Goal: Task Accomplishment & Management: Complete application form

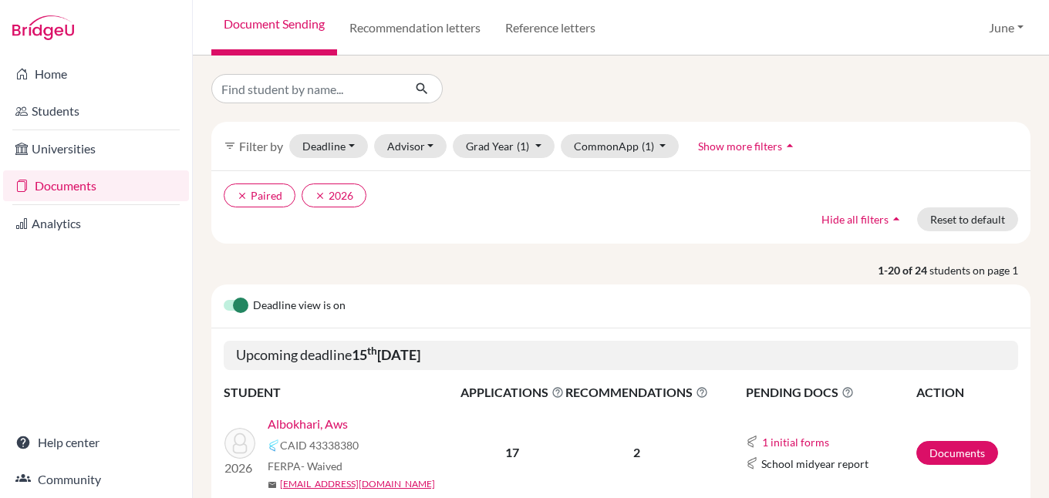
click at [73, 181] on link "Documents" at bounding box center [96, 185] width 186 height 31
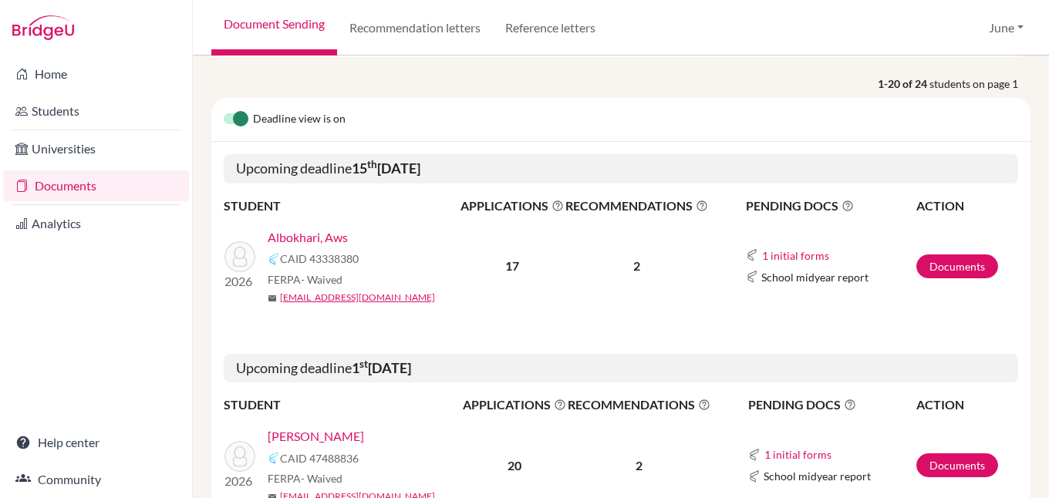
scroll to position [154, 0]
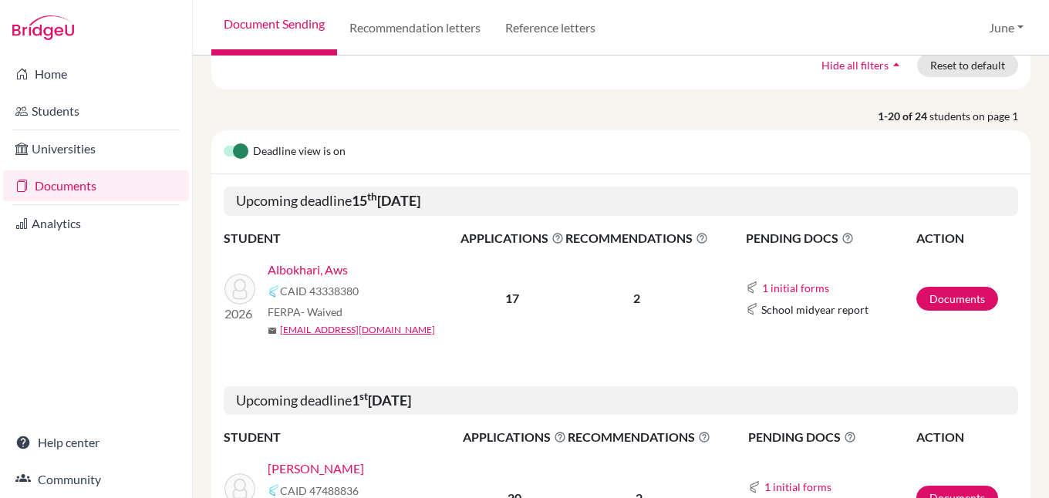
click at [319, 271] on link "Albokhari, Aws" at bounding box center [308, 270] width 80 height 19
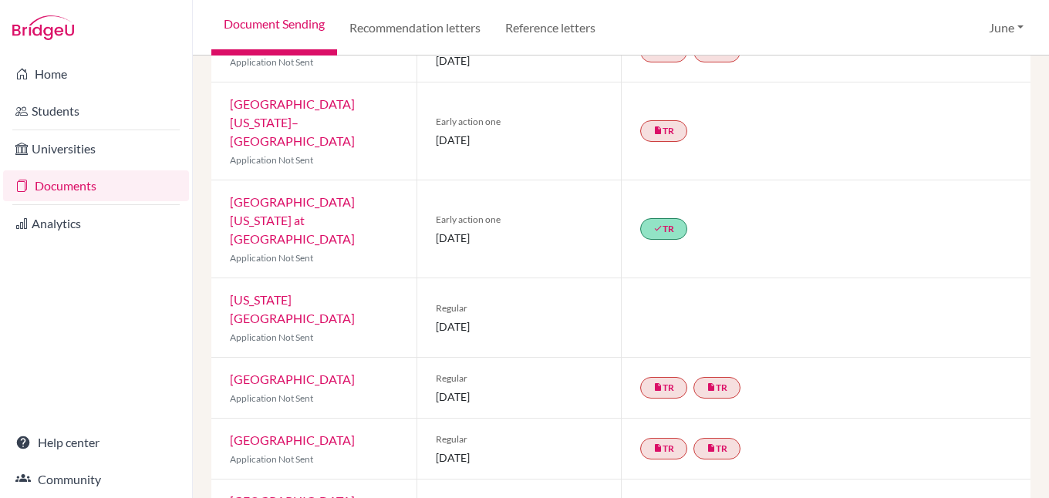
scroll to position [281, 0]
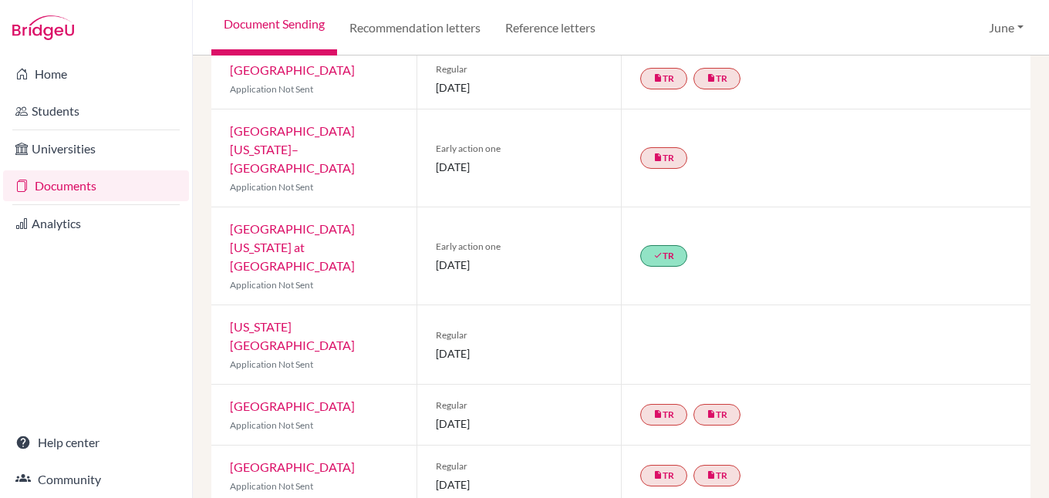
click at [295, 221] on link "University of North Carolina at Chapel Hill" at bounding box center [292, 247] width 125 height 52
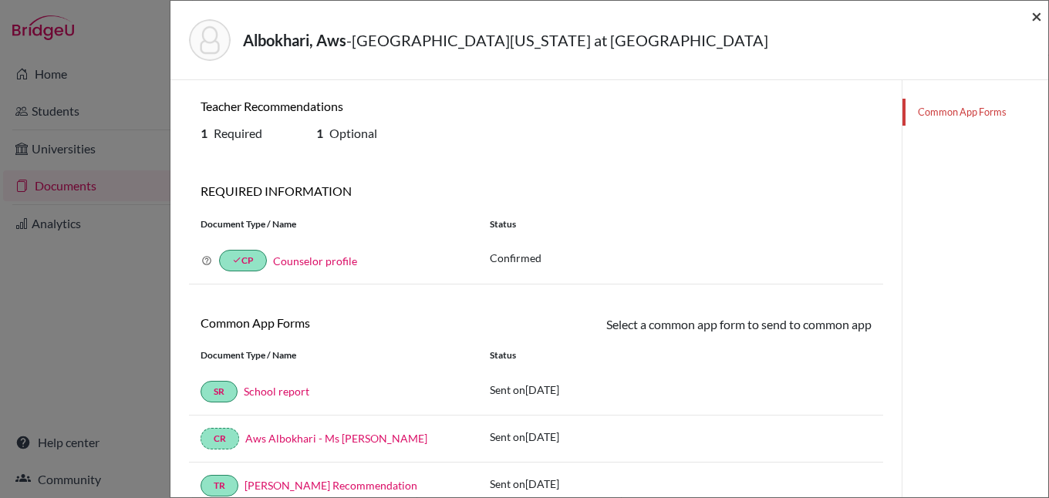
click at [1037, 18] on span "×" at bounding box center [1036, 16] width 11 height 22
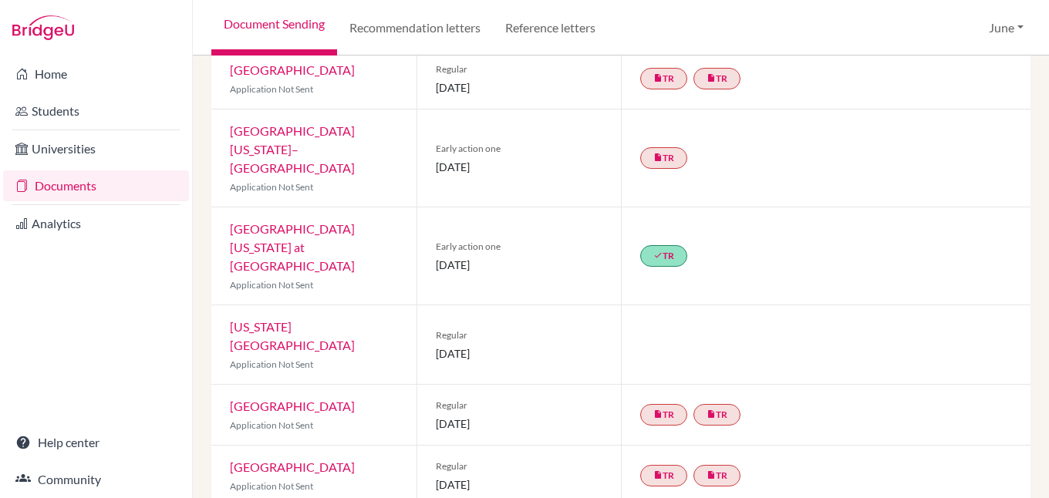
click at [62, 184] on link "Documents" at bounding box center [96, 185] width 186 height 31
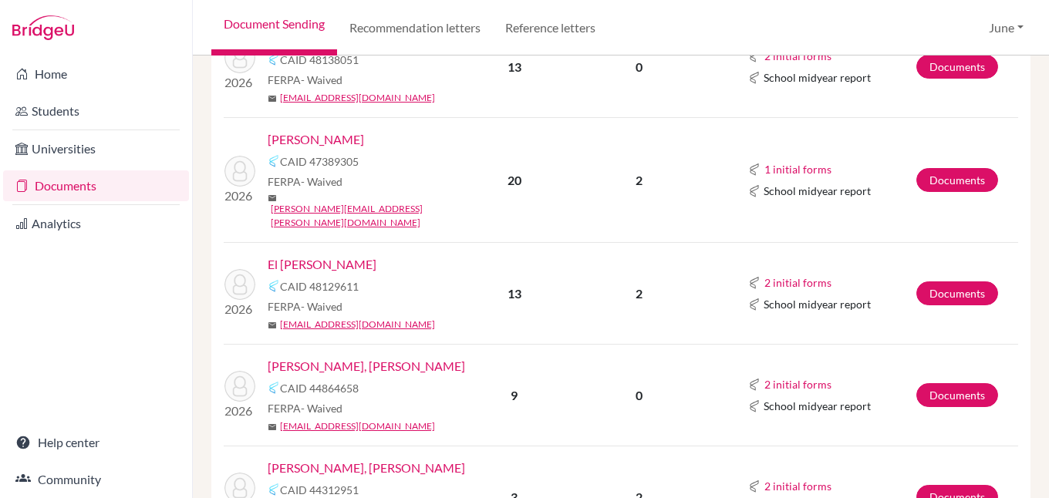
scroll to position [925, 0]
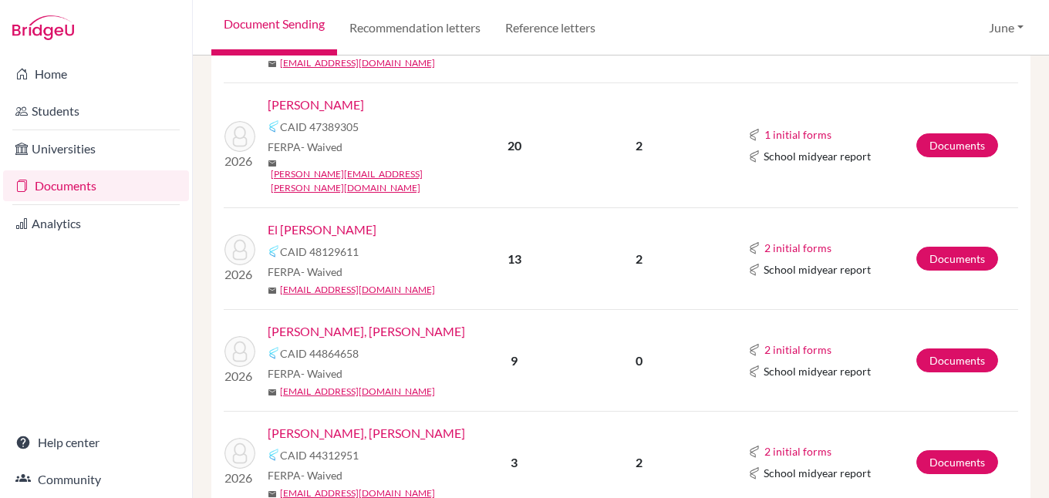
click at [339, 322] on link "[PERSON_NAME], [PERSON_NAME]" at bounding box center [366, 331] width 197 height 19
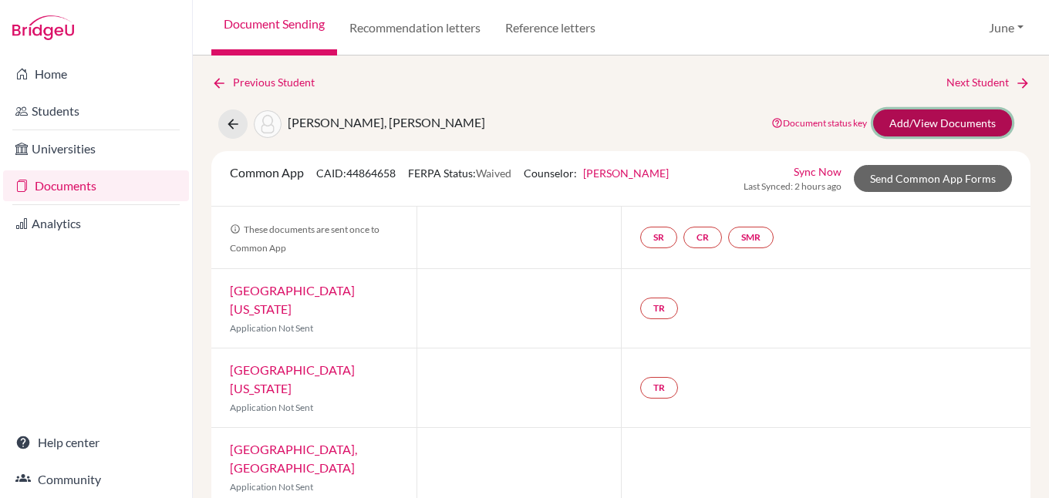
click at [929, 125] on link "Add/View Documents" at bounding box center [942, 123] width 139 height 27
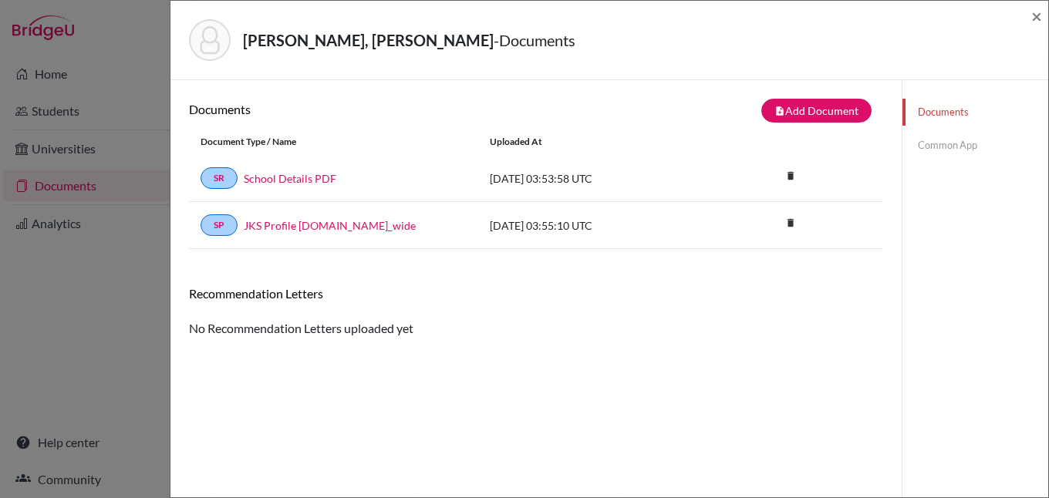
click at [945, 143] on link "Common App" at bounding box center [975, 145] width 146 height 27
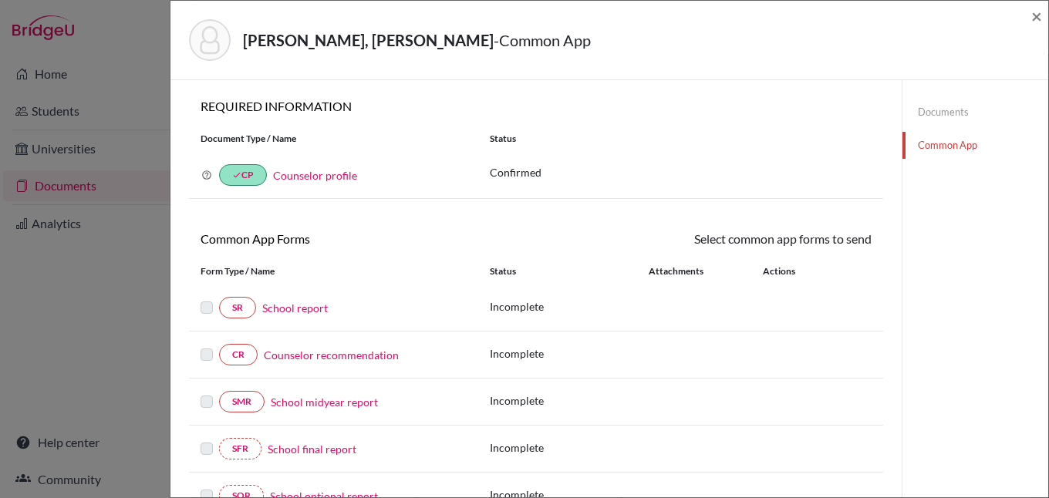
click at [319, 349] on link "Counselor recommendation" at bounding box center [331, 355] width 135 height 16
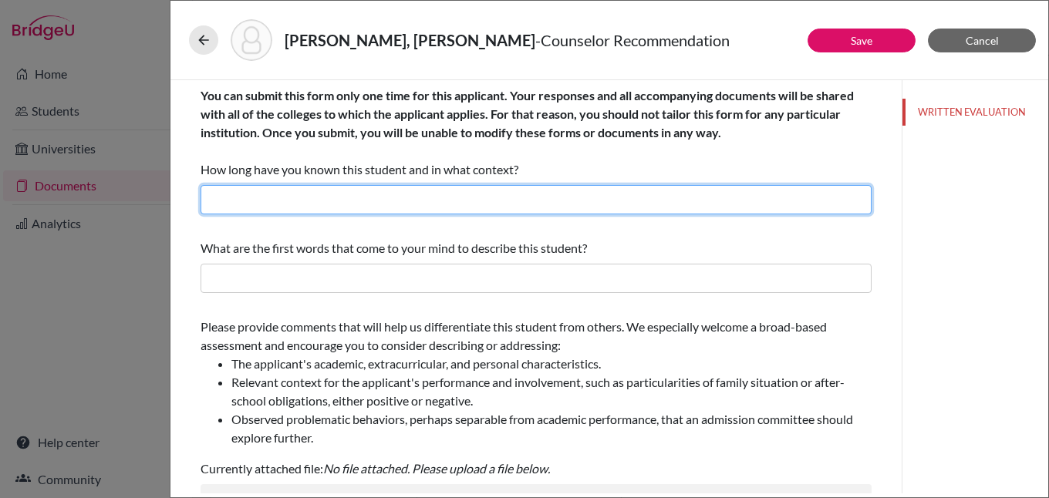
click at [341, 207] on input "text" at bounding box center [535, 199] width 671 height 29
click at [349, 197] on input "I have known Abdalrahmen for three years as his Academic College Counselor." at bounding box center [535, 199] width 671 height 29
type input "I have known [PERSON_NAME] for three years as his Academic College Counselor."
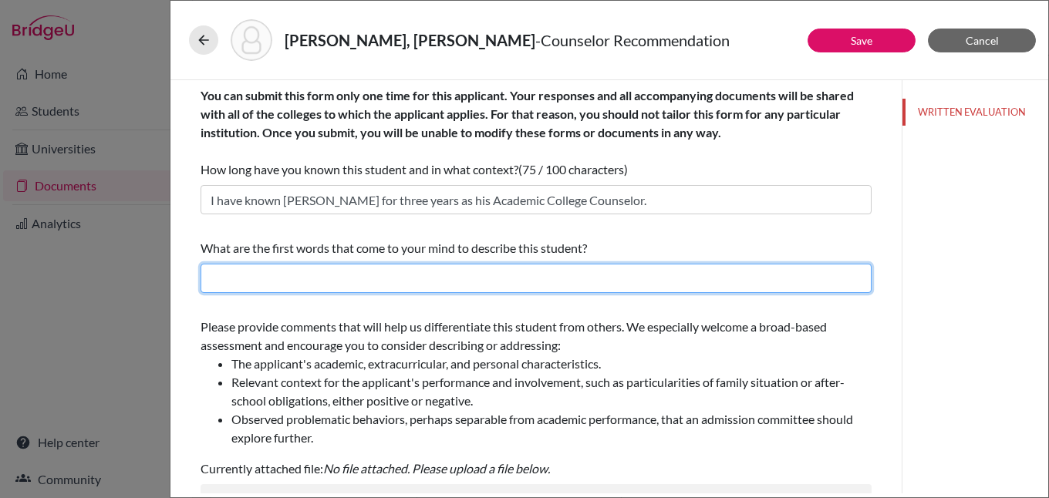
click at [344, 270] on input "text" at bounding box center [535, 278] width 671 height 29
click at [315, 277] on input "text" at bounding box center [535, 278] width 671 height 29
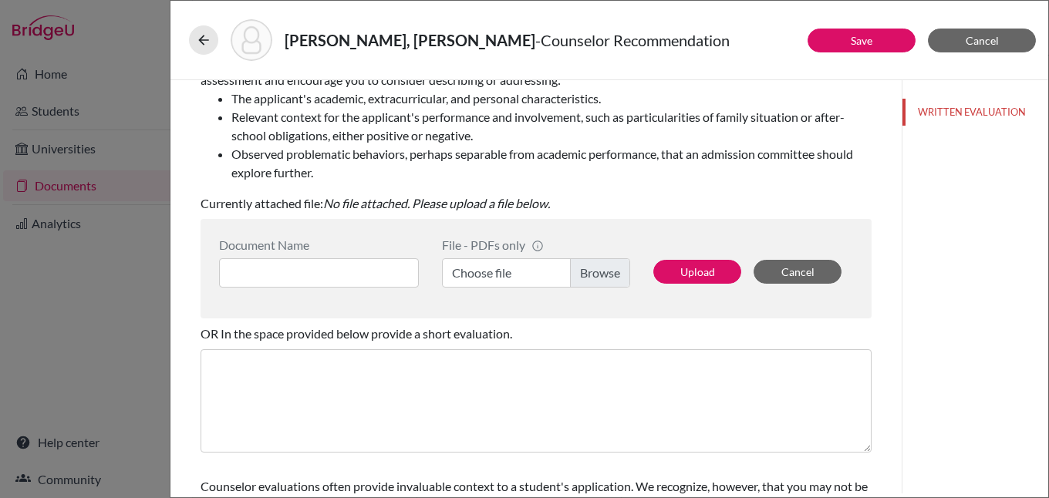
scroll to position [308, 0]
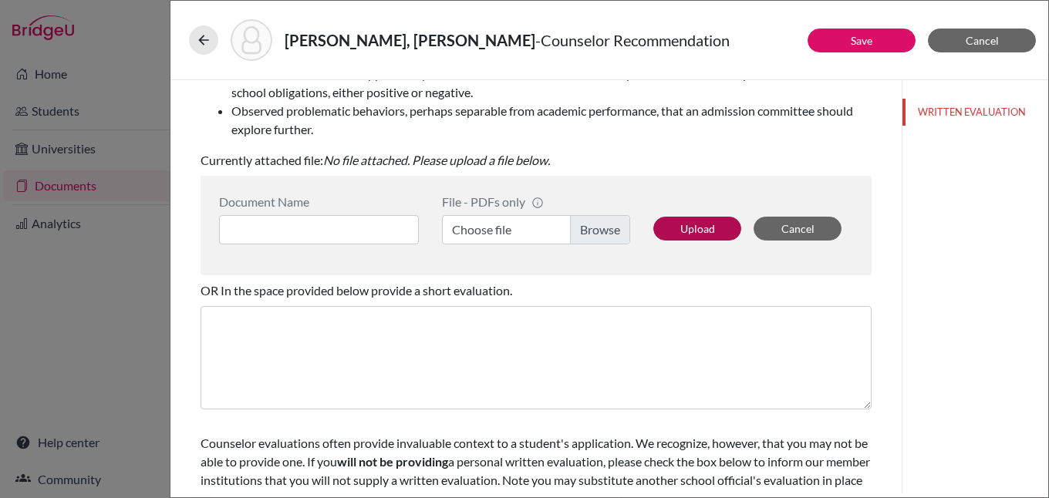
type input "driven, innovative learner, analytical thinker, intellectually curious, balanced"
click at [701, 231] on button "Upload" at bounding box center [697, 229] width 88 height 24
click at [497, 231] on label "Choose file" at bounding box center [536, 229] width 188 height 29
click at [497, 231] on input "Choose file" at bounding box center [536, 229] width 188 height 29
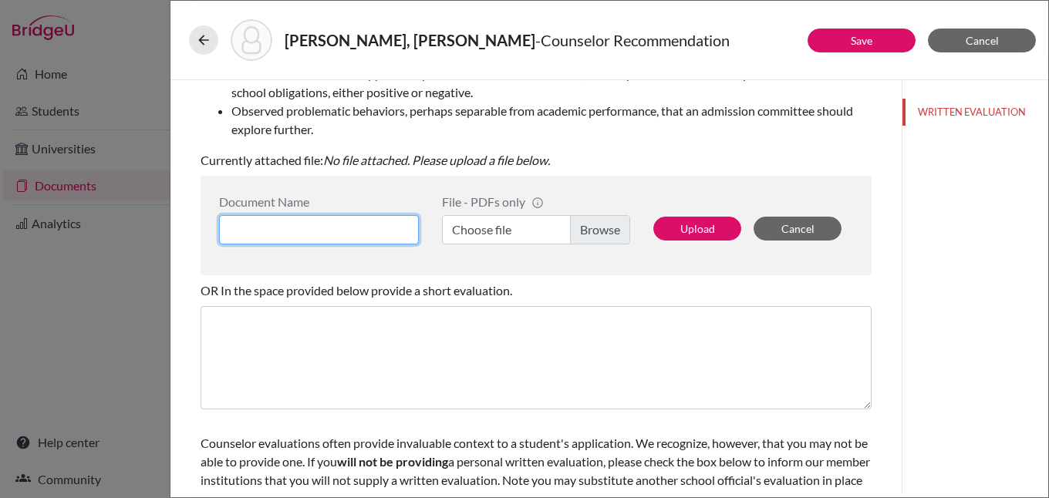
click at [316, 221] on input at bounding box center [319, 229] width 200 height 29
type input "[PERSON_NAME] - Ms [PERSON_NAME]"
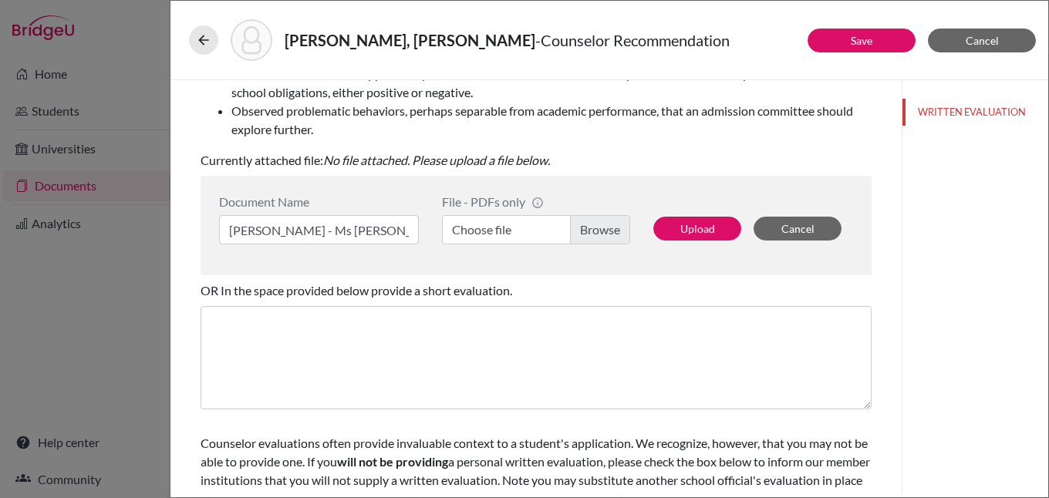
click at [598, 231] on label "Choose file" at bounding box center [536, 229] width 188 height 29
click at [598, 231] on input "Choose file" at bounding box center [536, 229] width 188 height 29
click at [691, 221] on button "Upload" at bounding box center [697, 229] width 88 height 24
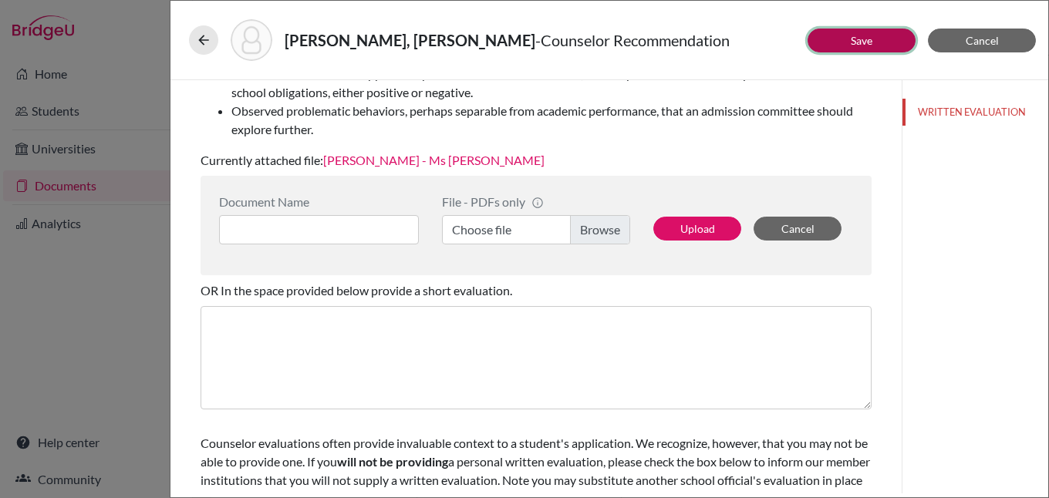
click at [871, 46] on link "Save" at bounding box center [862, 40] width 22 height 13
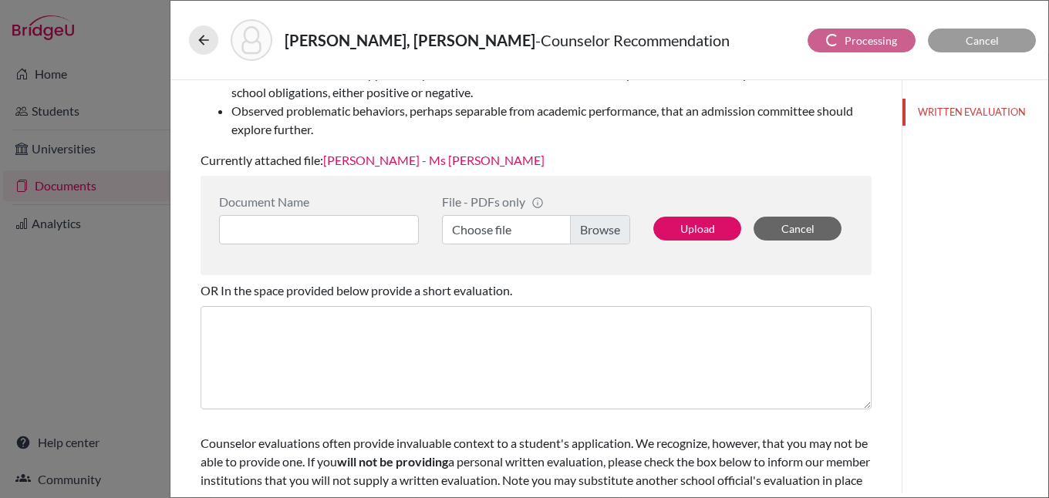
scroll to position [360, 0]
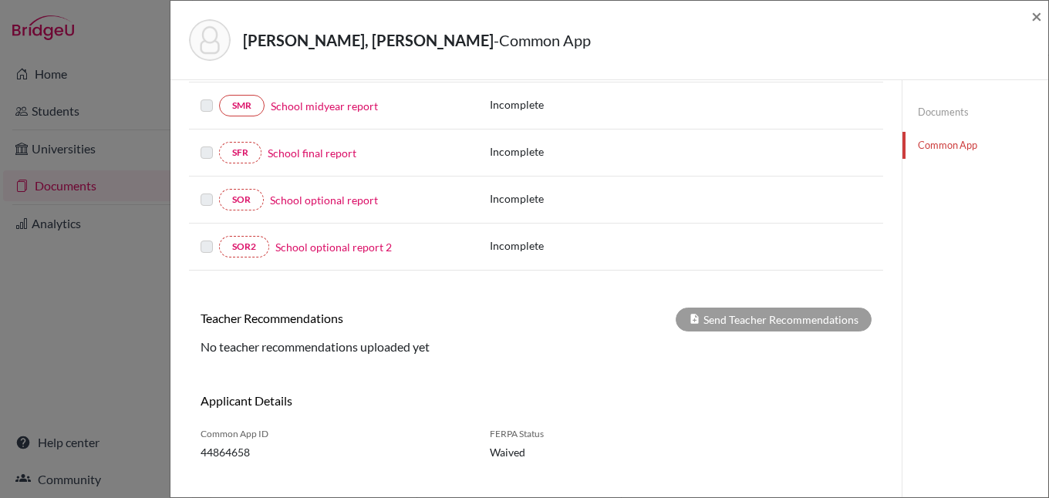
scroll to position [327, 0]
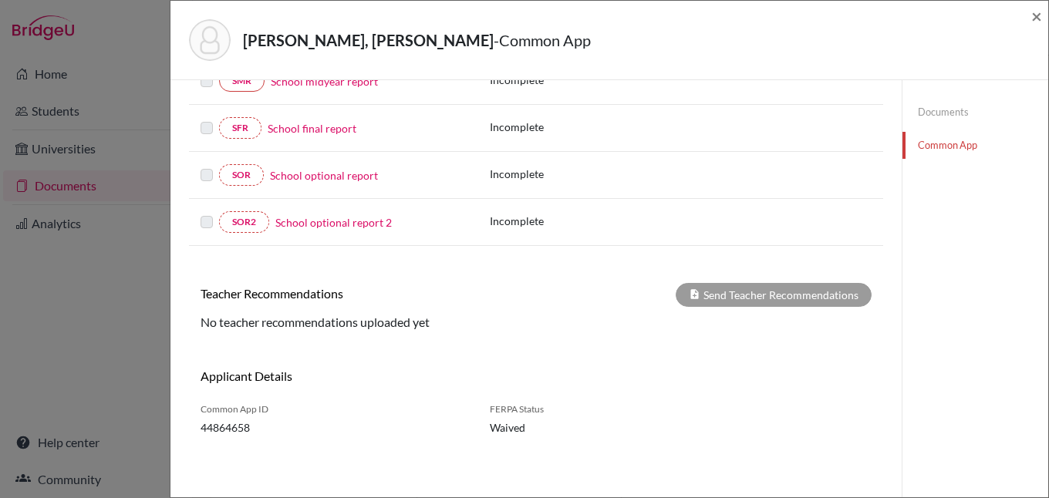
click at [938, 110] on link "Documents" at bounding box center [975, 112] width 146 height 27
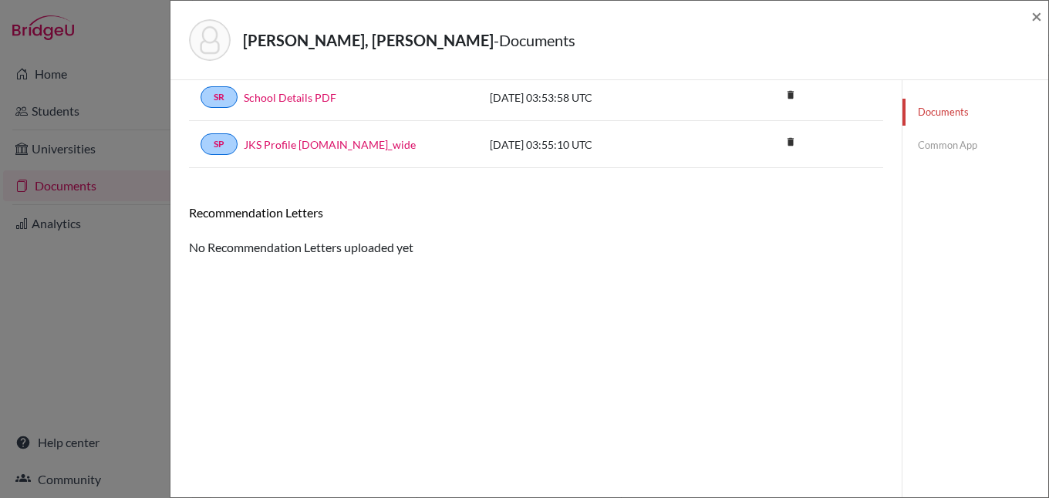
scroll to position [81, 0]
click at [939, 112] on link "Documents" at bounding box center [975, 112] width 146 height 27
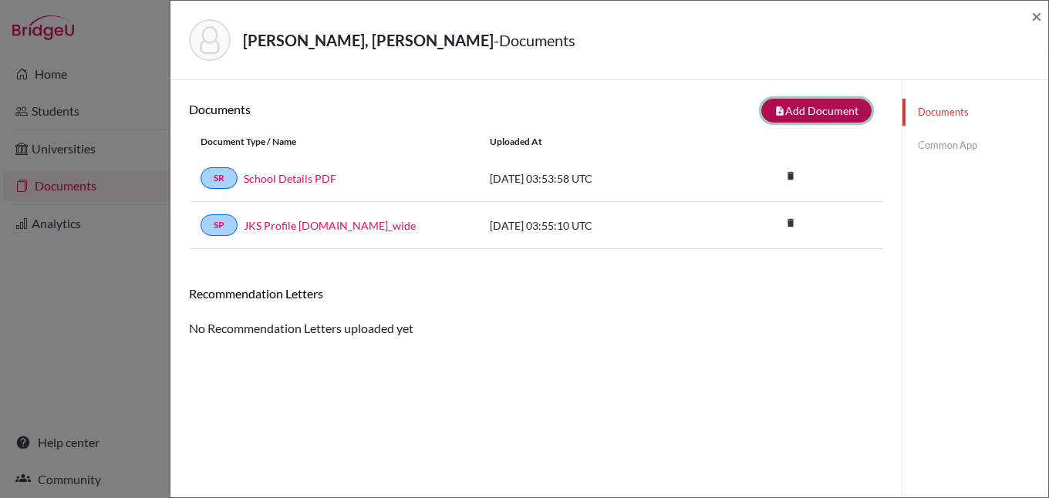
click at [812, 102] on button "note_add Add Document" at bounding box center [816, 111] width 110 height 24
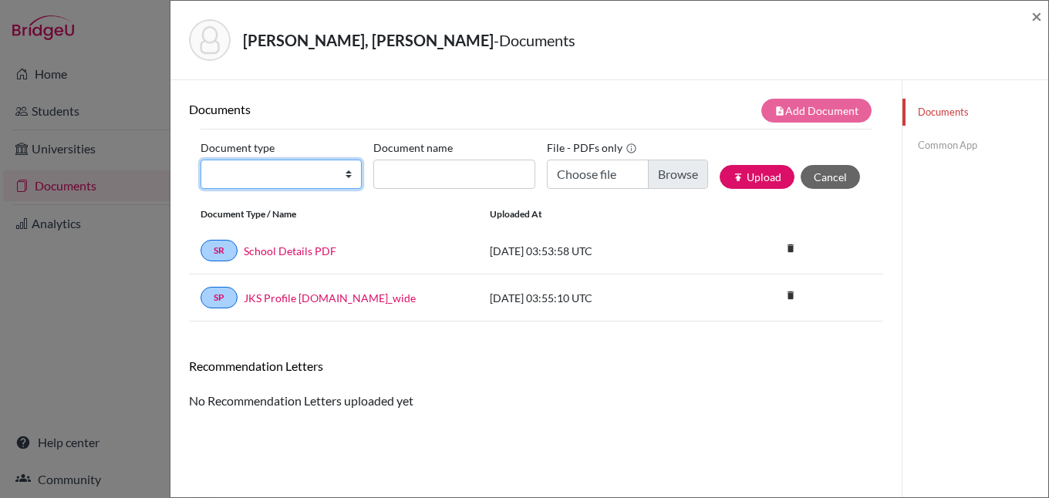
click at [345, 170] on select "Change explanation for Common App reports Counselor recommendation Internationa…" at bounding box center [280, 174] width 161 height 29
select select "5"
click at [200, 160] on select "Change explanation for Common App reports Counselor recommendation Internationa…" at bounding box center [280, 174] width 161 height 29
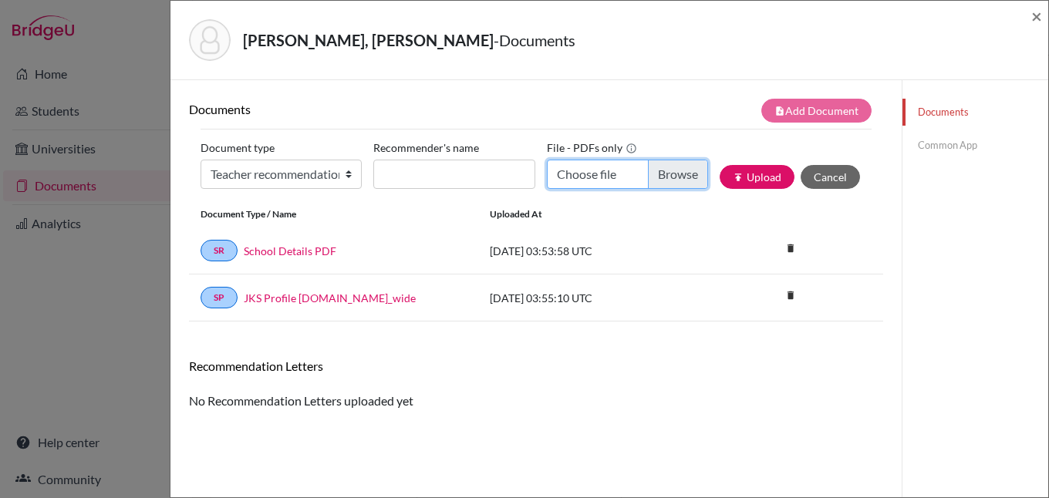
click at [681, 176] on input "Choose file" at bounding box center [627, 174] width 161 height 29
type input "C:\fakepath\[PERSON_NAME] - [PERSON_NAME].pdf"
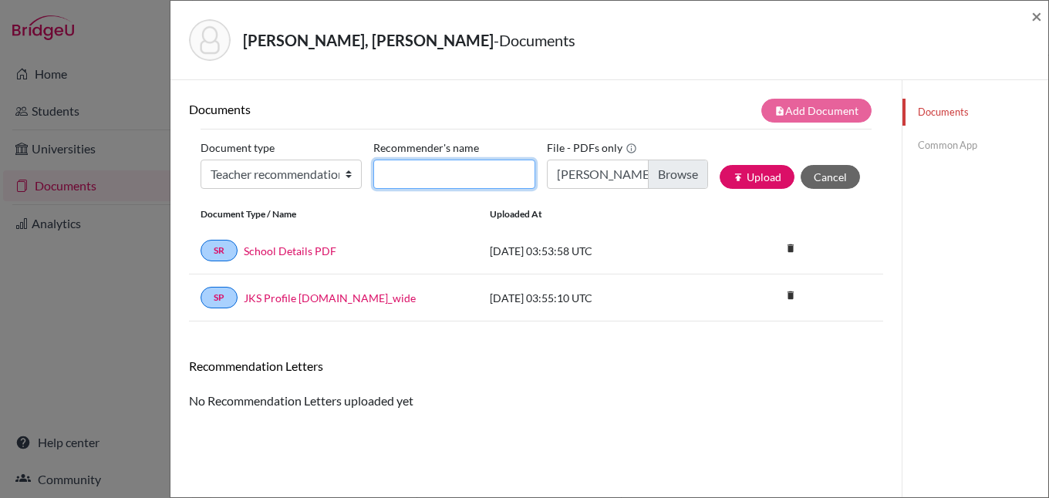
click at [474, 180] on input "Recommender's name" at bounding box center [453, 174] width 161 height 29
type input "[PERSON_NAME]"
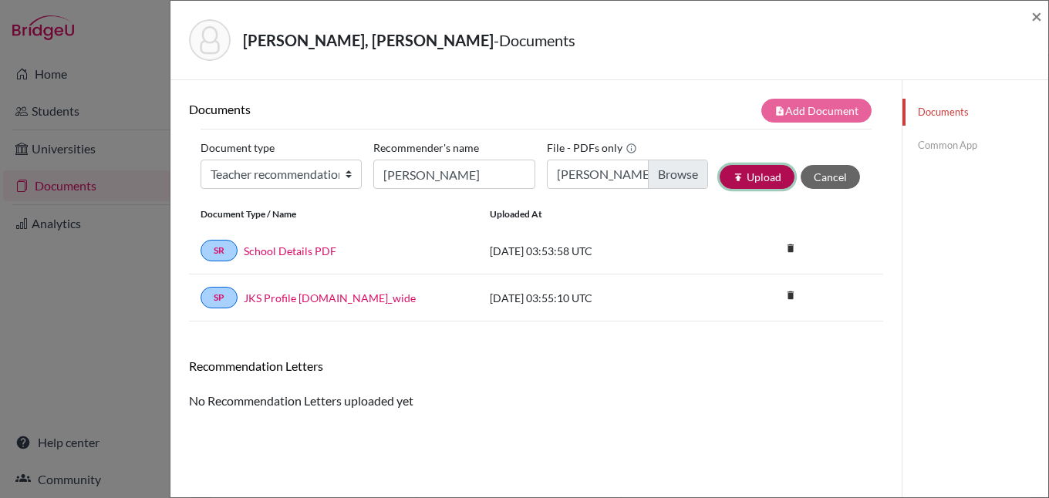
click at [752, 173] on button "publish Upload" at bounding box center [756, 177] width 75 height 24
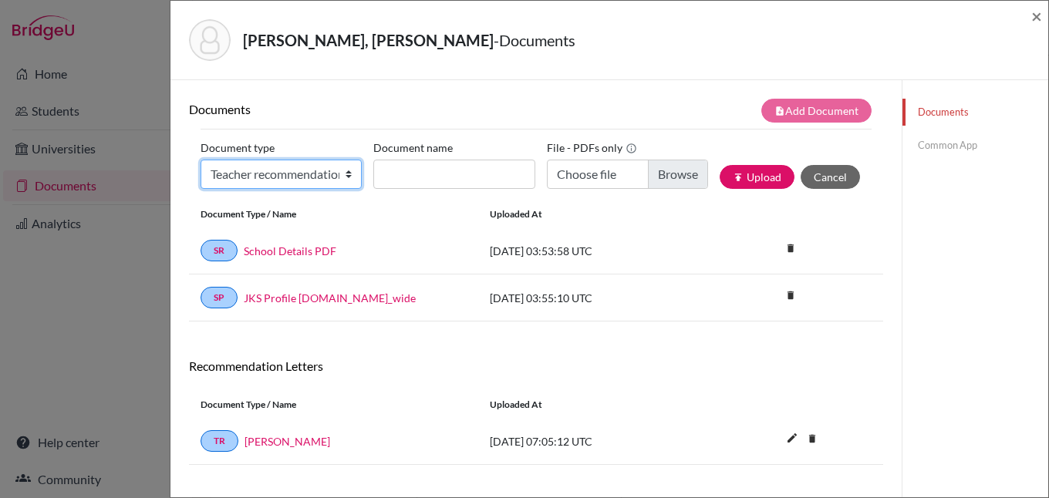
click at [346, 176] on select "Change explanation for Common App reports Counselor recommendation Internationa…" at bounding box center [280, 174] width 161 height 29
select select "5"
click at [200, 160] on select "Change explanation for Common App reports Counselor recommendation Internationa…" at bounding box center [280, 174] width 161 height 29
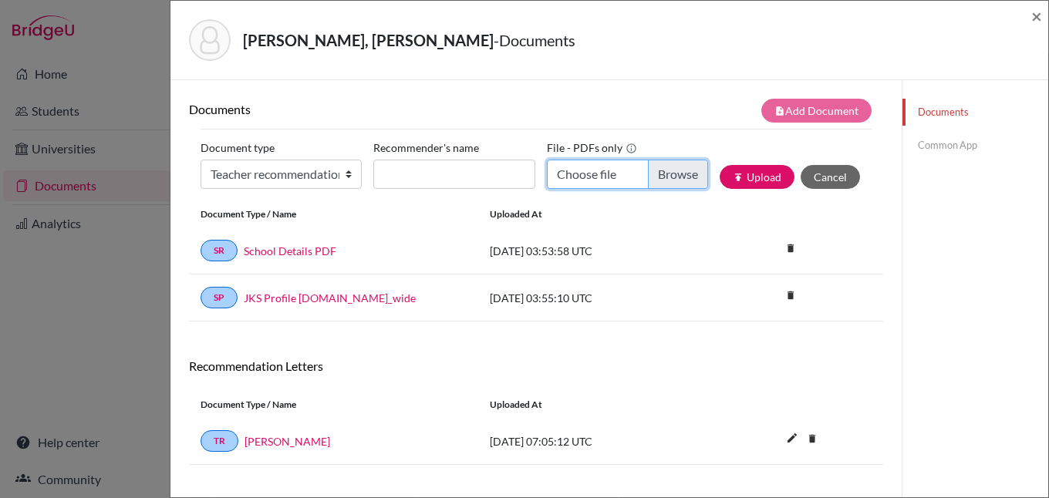
click at [669, 177] on input "Choose file" at bounding box center [627, 174] width 161 height 29
type input "C:\fakepath\[PERSON_NAME] - [PERSON_NAME].pdf"
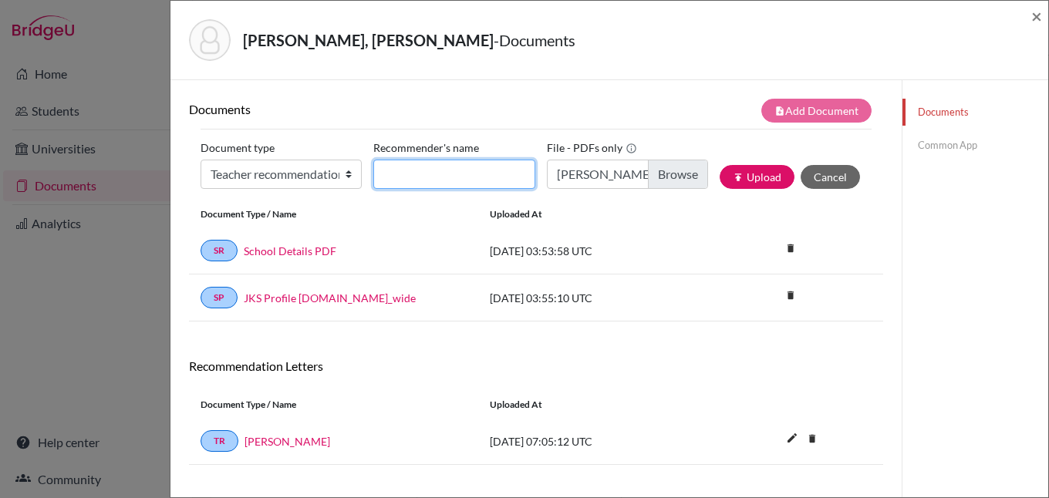
click at [442, 174] on input "Recommender's name" at bounding box center [453, 174] width 161 height 29
type input "[PERSON_NAME]"
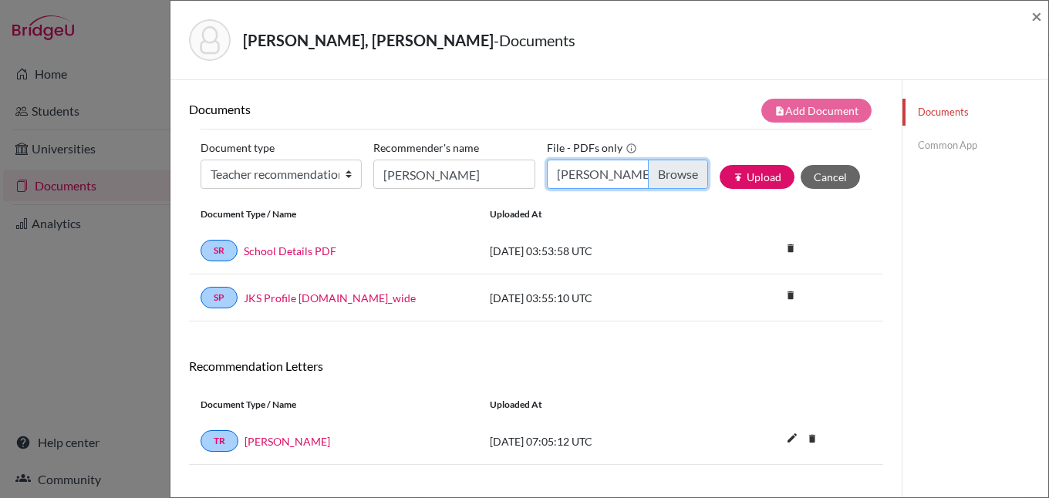
click at [670, 174] on input "[PERSON_NAME] - [PERSON_NAME].pdf" at bounding box center [627, 174] width 161 height 29
click at [739, 173] on button "publish Upload" at bounding box center [756, 177] width 75 height 24
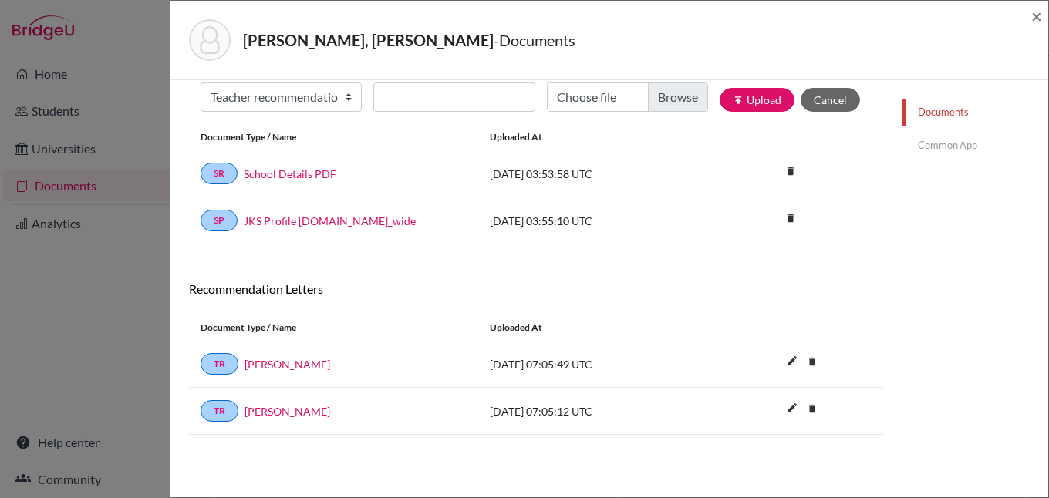
scroll to position [81, 0]
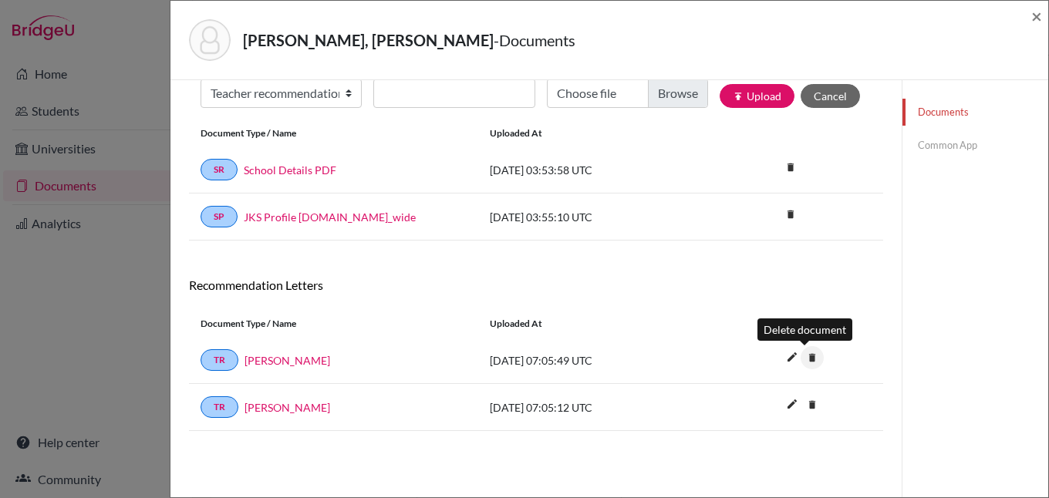
click at [805, 352] on icon "delete" at bounding box center [811, 357] width 23 height 23
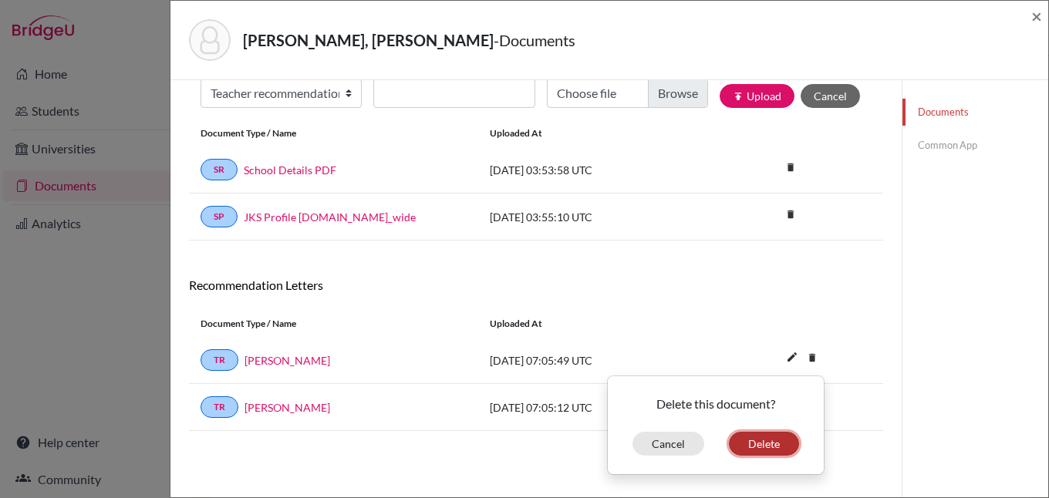
click at [753, 444] on button "Delete" at bounding box center [764, 444] width 70 height 24
